Goal: Task Accomplishment & Management: Manage account settings

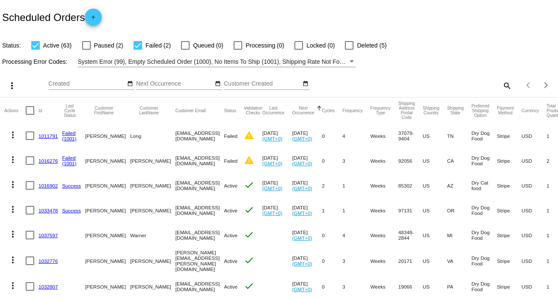
click at [502, 85] on mat-icon "search" at bounding box center [507, 85] width 10 height 13
paste input "[EMAIL_ADDRESS][DOMAIN_NAME]"
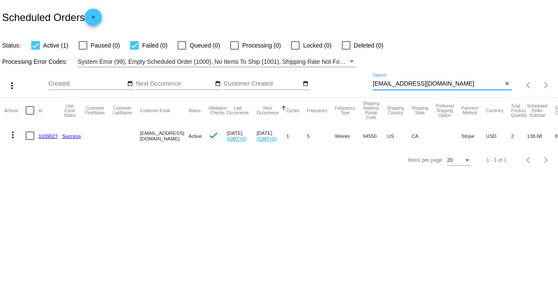
type input "[EMAIL_ADDRESS][DOMAIN_NAME]"
click at [48, 136] on link "1039027" at bounding box center [48, 136] width 19 height 6
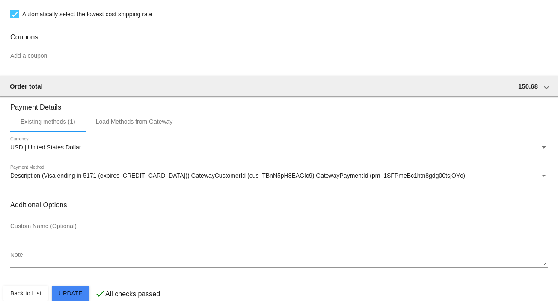
scroll to position [739, 0]
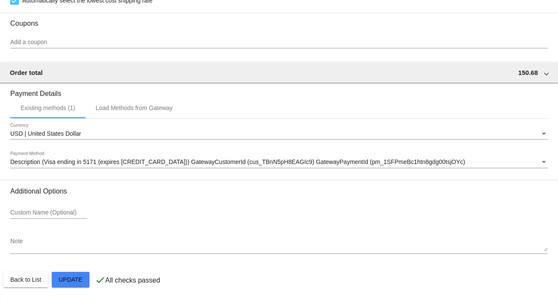
click at [51, 41] on input "Add a coupon" at bounding box center [279, 42] width 538 height 7
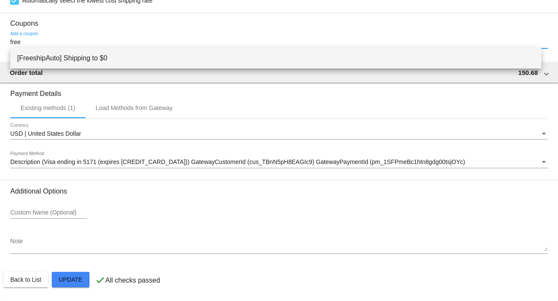
type input "free"
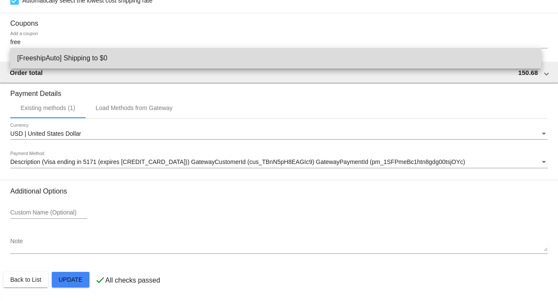
click at [53, 61] on span "[FreeshipAuto] Shipping to $0" at bounding box center [276, 58] width 518 height 21
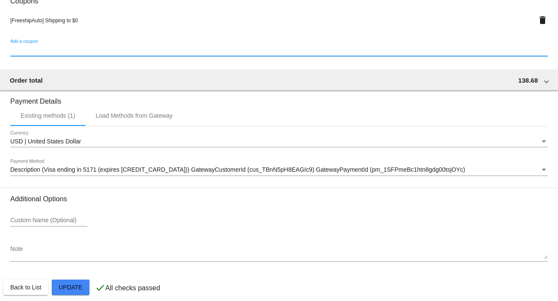
scroll to position [769, 0]
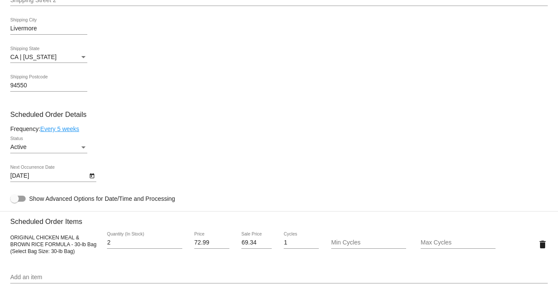
scroll to position [369, 0]
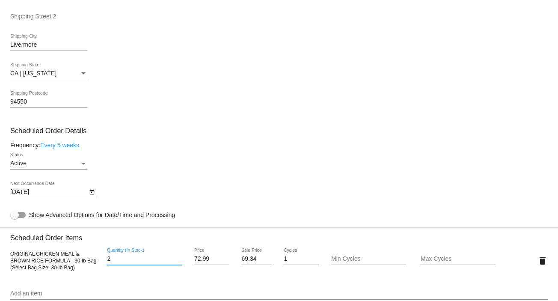
drag, startPoint x: 110, startPoint y: 259, endPoint x: 103, endPoint y: 262, distance: 8.1
click at [103, 262] on div "2 Quantity (In Stock)" at bounding box center [144, 260] width 89 height 24
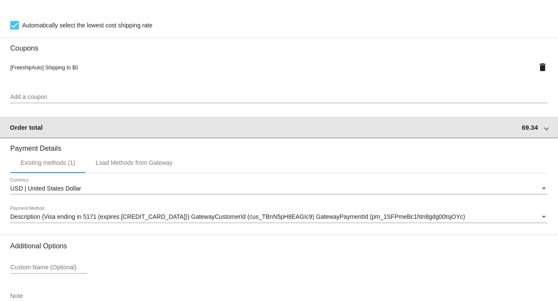
scroll to position [769, 0]
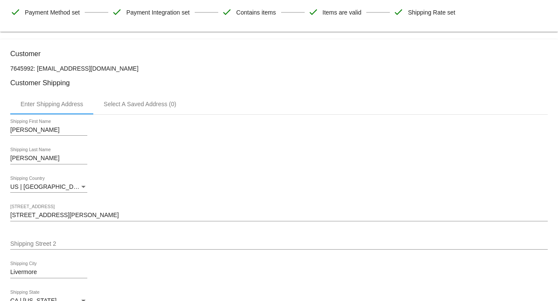
scroll to position [285, 0]
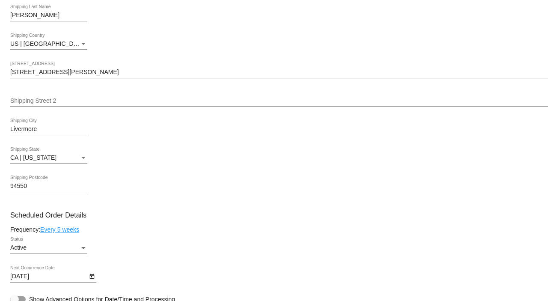
type input "1"
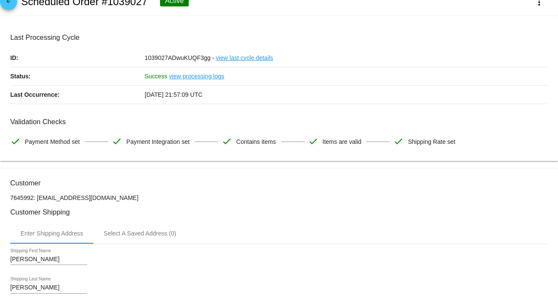
scroll to position [0, 0]
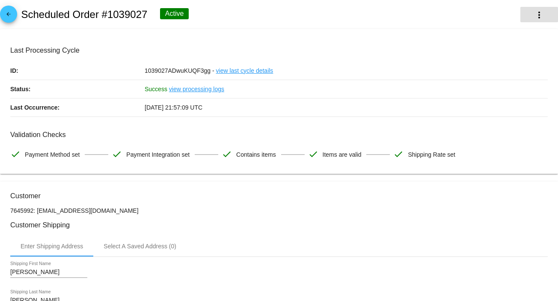
click at [534, 12] on mat-icon "more_vert" at bounding box center [539, 15] width 10 height 10
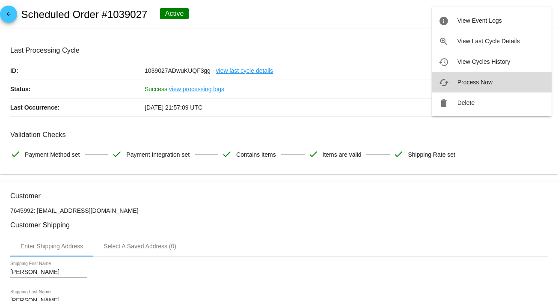
click at [475, 77] on button "cached Process Now" at bounding box center [492, 82] width 120 height 21
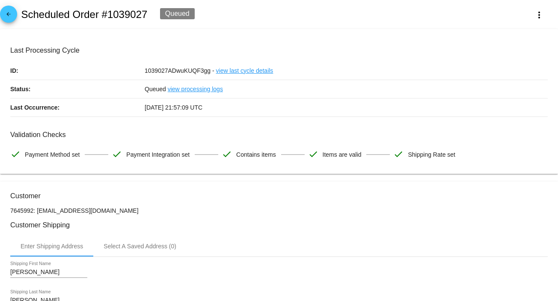
click at [10, 15] on mat-icon "arrow_back" at bounding box center [8, 16] width 10 height 10
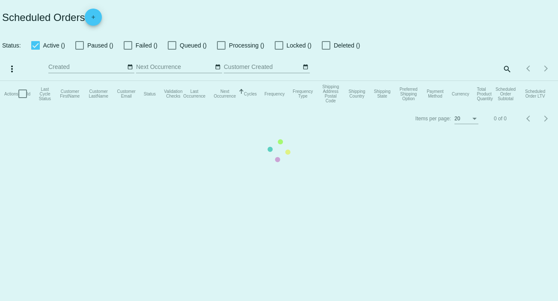
checkbox input "true"
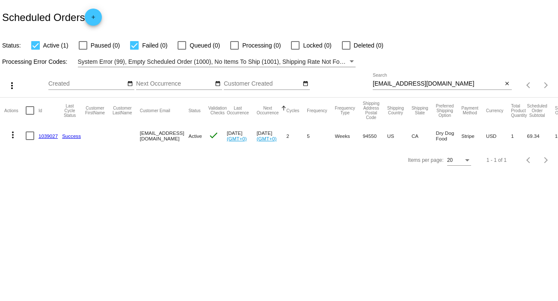
click at [43, 136] on link "1039027" at bounding box center [48, 136] width 19 height 6
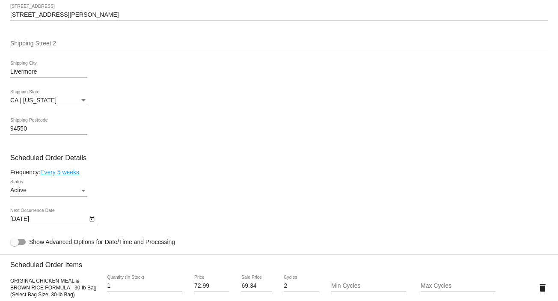
scroll to position [456, 0]
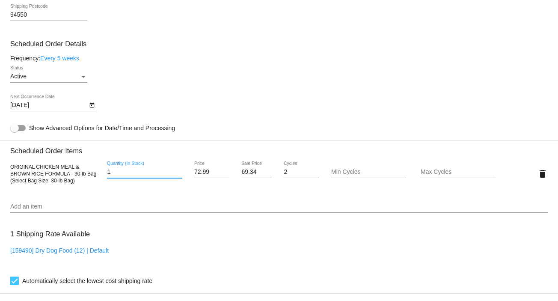
drag, startPoint x: 110, startPoint y: 176, endPoint x: 95, endPoint y: 176, distance: 14.1
click at [95, 176] on div "ORIGINAL CHICKEN MEAL & BROWN RICE FORMULA - 30-lb Bag (Select Bag Size: 30-lb …" at bounding box center [279, 173] width 538 height 24
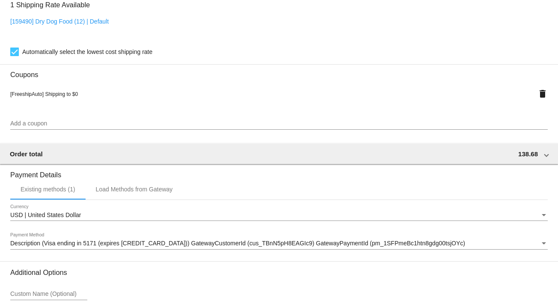
scroll to position [769, 0]
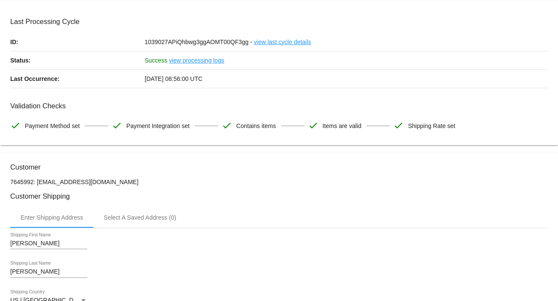
scroll to position [0, 0]
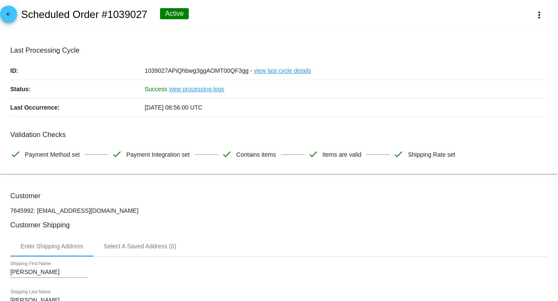
type input "2"
click at [9, 16] on mat-icon "arrow_back" at bounding box center [8, 16] width 10 height 10
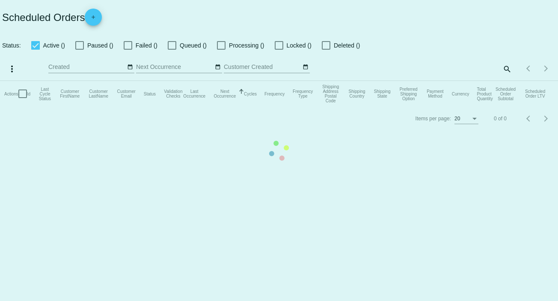
checkbox input "true"
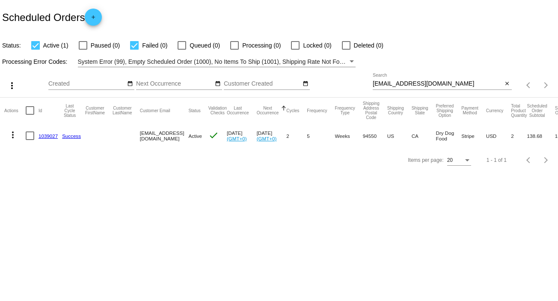
click at [54, 131] on mat-cell "1039027" at bounding box center [51, 135] width 24 height 25
click at [48, 136] on link "1039027" at bounding box center [48, 136] width 19 height 6
